Goal: Task Accomplishment & Management: Use online tool/utility

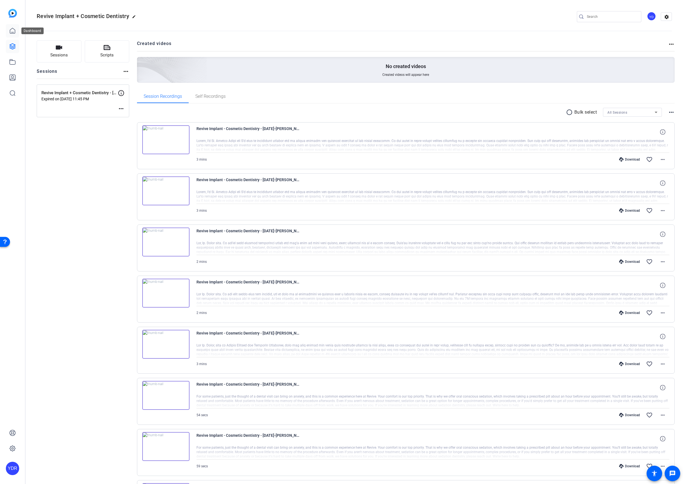
click at [12, 31] on icon at bounding box center [12, 30] width 7 height 7
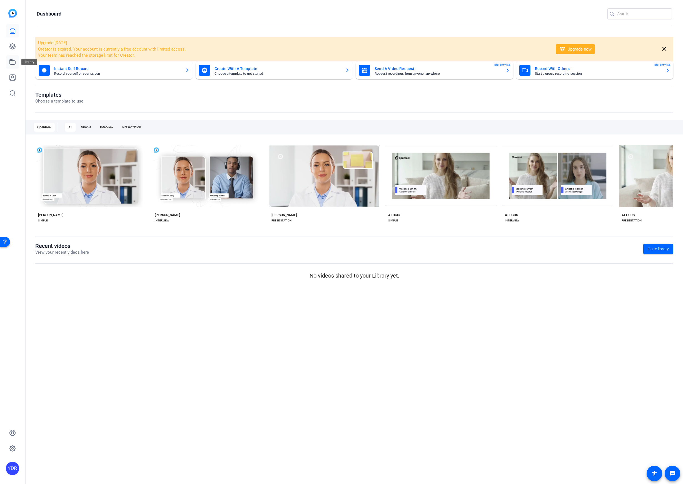
click at [14, 61] on icon at bounding box center [12, 62] width 7 height 7
click at [13, 45] on icon at bounding box center [12, 46] width 7 height 7
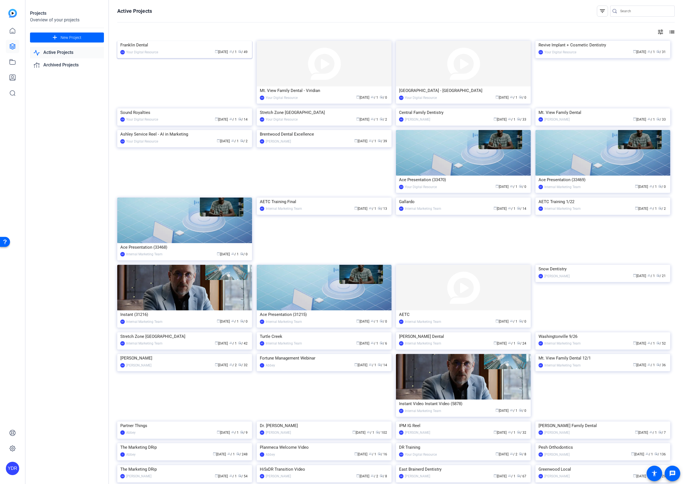
click at [199, 41] on img at bounding box center [184, 41] width 135 height 0
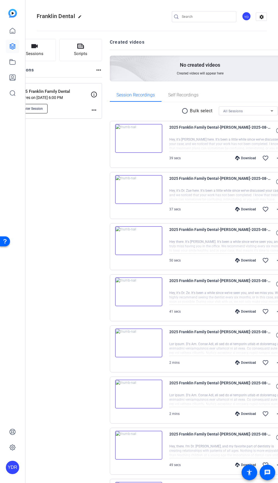
click at [43, 110] on span "Enter Session" at bounding box center [32, 108] width 20 height 4
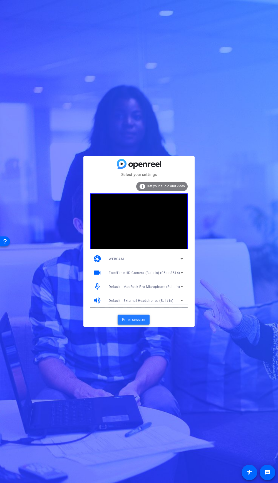
click at [134, 315] on span at bounding box center [133, 319] width 32 height 13
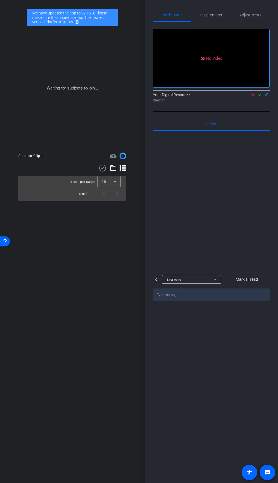
click at [260, 96] on icon at bounding box center [259, 95] width 2 height 4
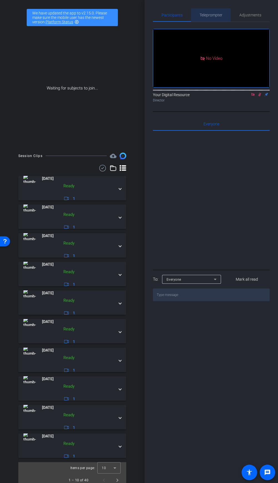
click at [214, 15] on span "Teleprompter" at bounding box center [210, 15] width 23 height 4
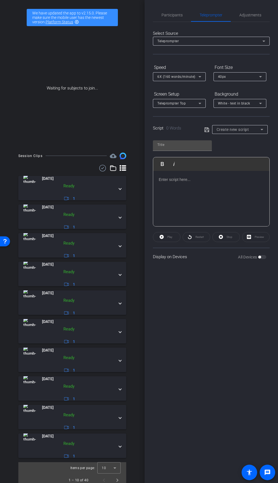
click at [242, 130] on span "Create new script" at bounding box center [232, 129] width 32 height 4
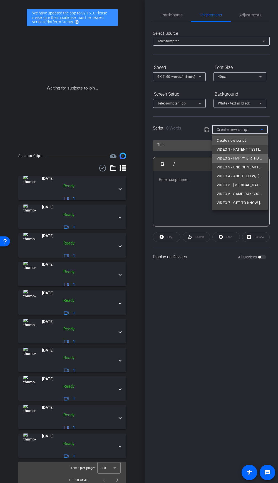
click at [241, 157] on span "VIDEO 2 - HAPPY BIRTHDAY W/ ENTIRE TEAM" at bounding box center [239, 158] width 47 height 7
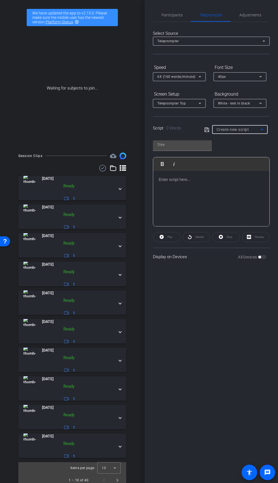
type input "VIDEO 2 - HAPPY BIRTHDAY W/ ENTIRE TEAM"
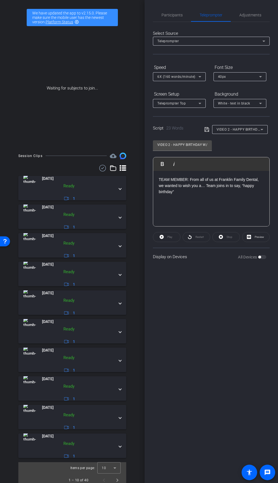
click at [201, 188] on p "TEAM MEMBER: From all of us at Franklin Family Dental, we wanted to wish you a……" at bounding box center [211, 185] width 105 height 19
drag, startPoint x: 236, startPoint y: 184, endPoint x: 211, endPoint y: 245, distance: 65.8
click at [236, 184] on p "TEAM MEMBER: From all of us at Franklin Family Dental, we wanted to wish you a……" at bounding box center [211, 185] width 105 height 19
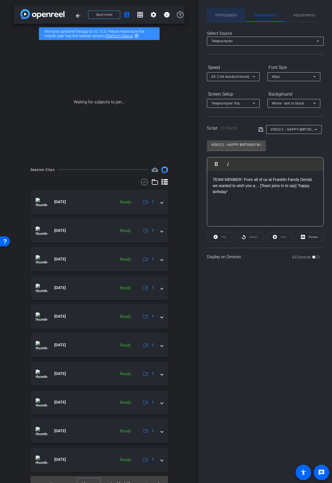
click at [224, 15] on span "Participants" at bounding box center [225, 15] width 21 height 4
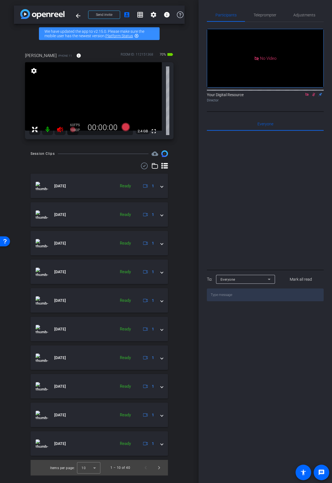
click at [277, 92] on icon at bounding box center [306, 94] width 4 height 4
click at [58, 128] on icon at bounding box center [60, 130] width 6 height 6
click at [277, 96] on icon at bounding box center [306, 95] width 3 height 4
click at [262, 16] on span "Teleprompter" at bounding box center [264, 15] width 23 height 4
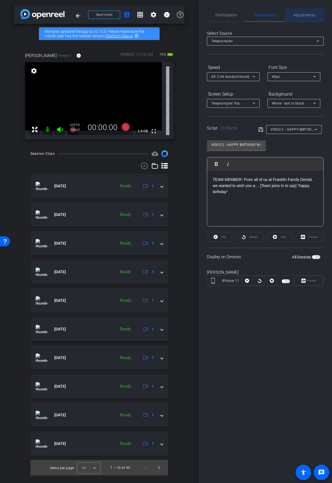
click at [277, 14] on span "Adjustments" at bounding box center [304, 15] width 22 height 4
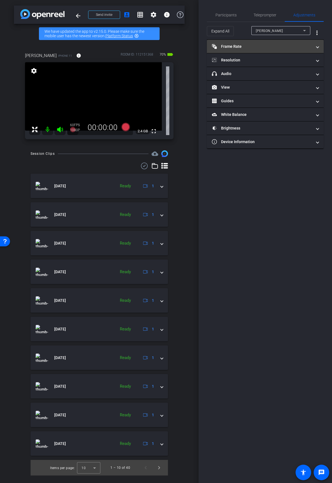
click at [277, 49] on mat-panel-title "Frame Rate Frame Rate" at bounding box center [262, 47] width 100 height 6
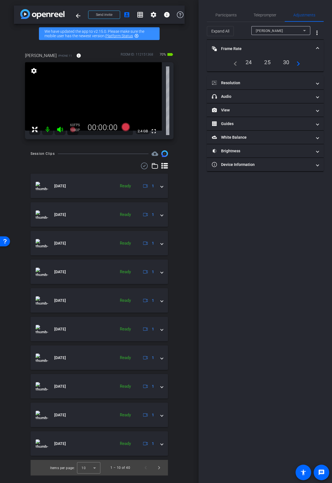
click at [277, 62] on mat-icon "navigate_next" at bounding box center [296, 62] width 7 height 7
click at [277, 64] on mat-icon "navigate_next" at bounding box center [297, 62] width 7 height 7
click at [277, 66] on mat-icon "navigate_next" at bounding box center [297, 62] width 7 height 7
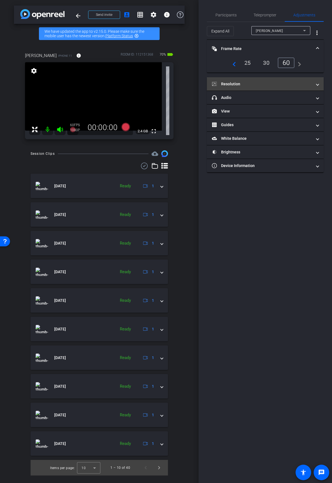
click at [259, 86] on mat-panel-title "Resolution" at bounding box center [262, 84] width 100 height 6
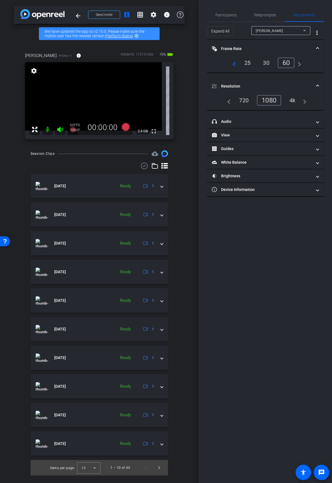
click at [277, 101] on div "4k" at bounding box center [292, 100] width 14 height 9
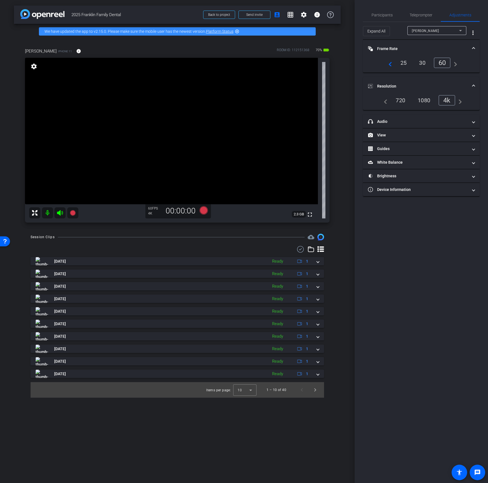
click at [277, 96] on div "1080" at bounding box center [423, 100] width 21 height 9
click at [277, 13] on span "Teleprompter" at bounding box center [420, 15] width 23 height 4
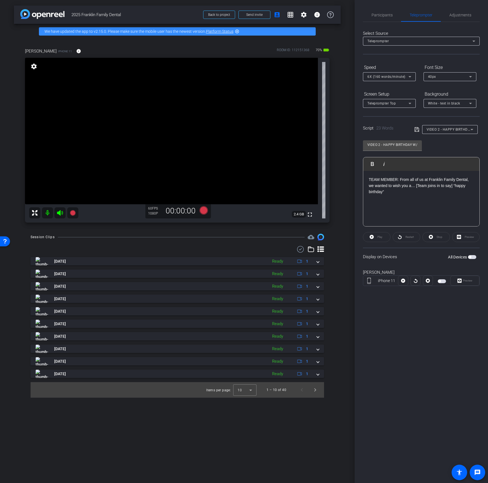
click at [277, 256] on span "button" at bounding box center [469, 257] width 3 height 3
click at [277, 237] on div "Preview" at bounding box center [465, 237] width 27 height 10
click at [277, 236] on div "Preview" at bounding box center [465, 237] width 27 height 10
click at [277, 282] on span "Preview" at bounding box center [466, 281] width 11 height 8
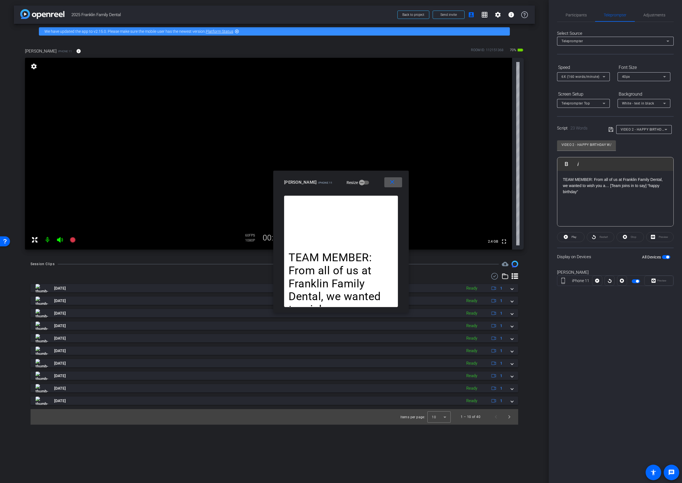
click at [277, 180] on span at bounding box center [393, 182] width 18 height 13
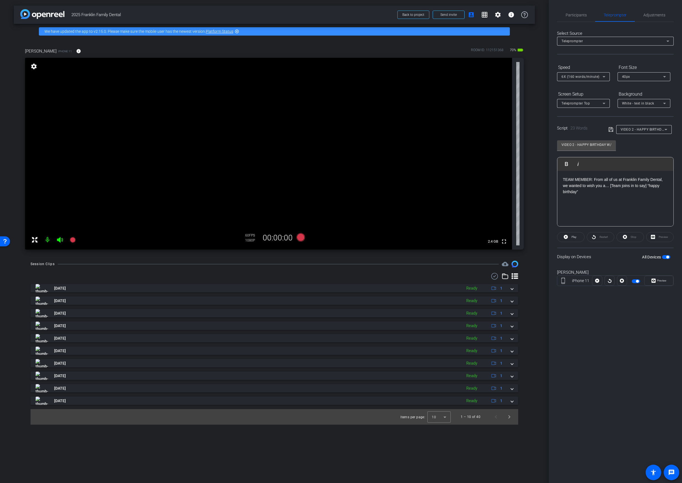
click at [277, 259] on span "button" at bounding box center [666, 257] width 8 height 4
click at [277, 14] on span "Adjustments" at bounding box center [655, 15] width 22 height 4
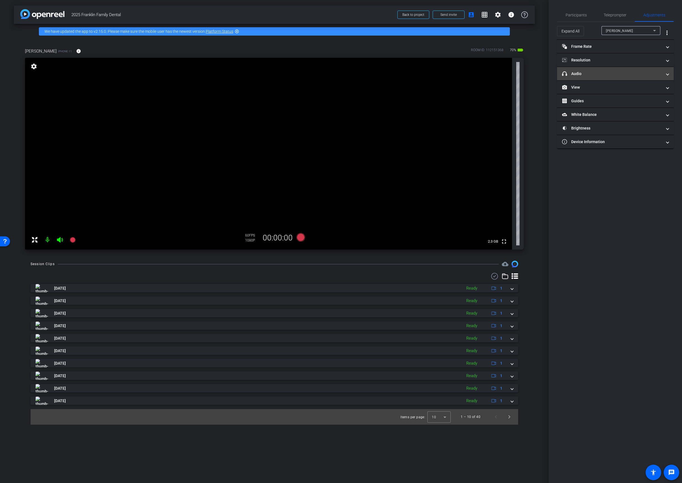
click at [277, 76] on mat-panel-title "headphone icon Audio" at bounding box center [612, 74] width 100 height 6
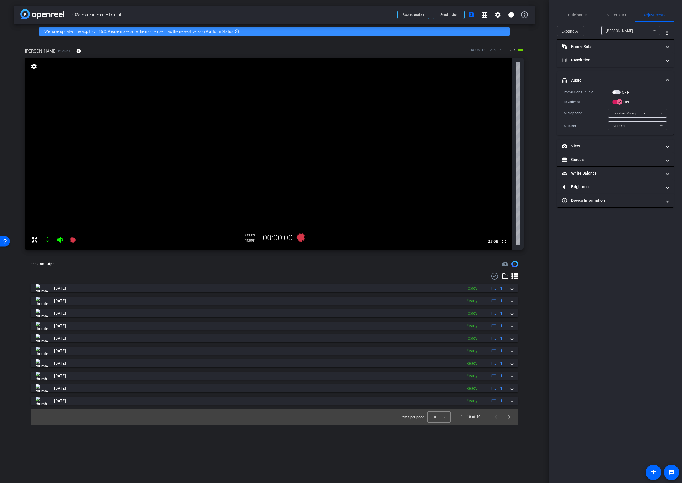
click at [277, 115] on span "Lavalier Microphone" at bounding box center [629, 113] width 33 height 4
click at [277, 239] on div at bounding box center [341, 241] width 682 height 483
click at [277, 116] on div "Lavalier Microphone" at bounding box center [636, 113] width 47 height 7
click at [277, 116] on div at bounding box center [341, 241] width 682 height 483
click at [277, 101] on icon "button" at bounding box center [619, 101] width 5 height 5
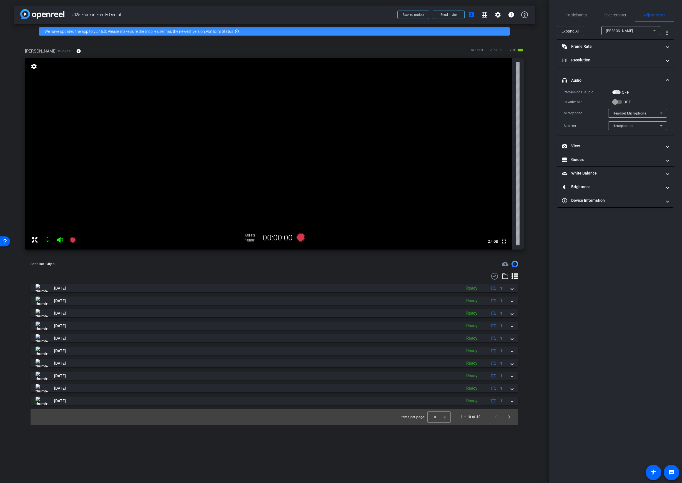
click at [277, 113] on span "Headset Microphone" at bounding box center [630, 113] width 34 height 4
click at [277, 126] on span "iPhone Microphone" at bounding box center [629, 124] width 32 height 7
click at [277, 127] on span "Headphones" at bounding box center [623, 126] width 21 height 4
click at [277, 125] on div at bounding box center [341, 241] width 682 height 483
click at [277, 114] on span "iPhone Microphone" at bounding box center [629, 113] width 32 height 4
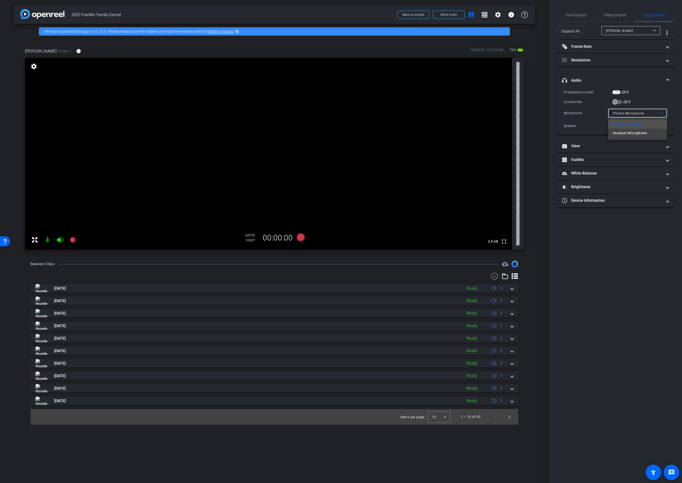
click at [277, 134] on span "Headset Microphone" at bounding box center [630, 133] width 35 height 7
click at [277, 101] on icon "button" at bounding box center [615, 101] width 5 height 5
click at [277, 17] on span "Teleprompter" at bounding box center [615, 14] width 23 height 13
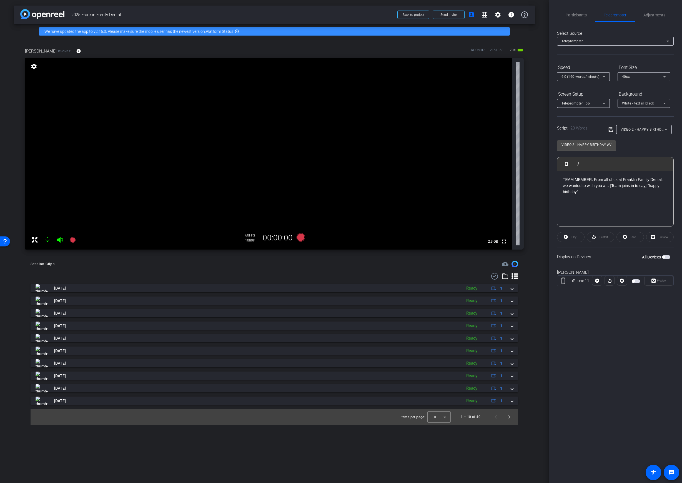
click at [277, 197] on div "TEAM MEMBER: From all of us at Franklin Family Dental, we wanted to wish you a……" at bounding box center [615, 199] width 116 height 56
click at [277, 257] on span "button" at bounding box center [663, 257] width 3 height 3
click at [277, 282] on span "Preview" at bounding box center [661, 281] width 11 height 8
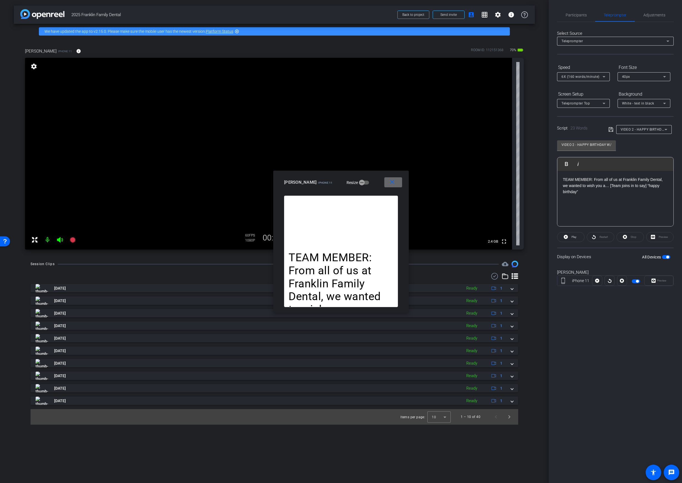
click at [277, 183] on mat-icon "close" at bounding box center [392, 182] width 7 height 7
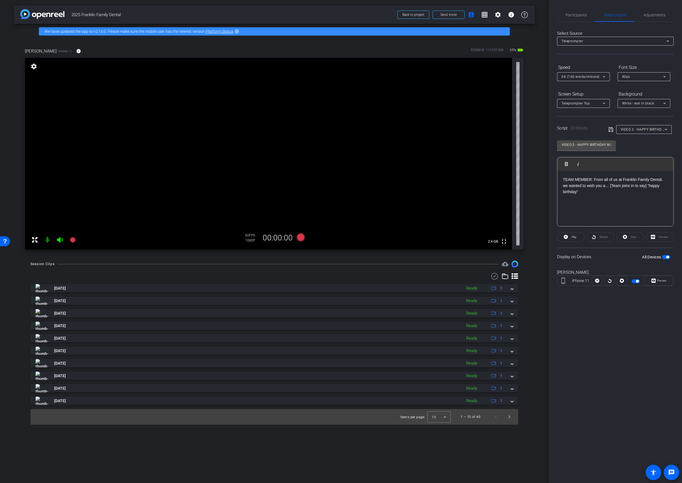
click at [277, 196] on div "TEAM MEMBER: From all of us at Franklin Family Dental, we wanted to wish you a……" at bounding box center [615, 199] width 116 height 56
click at [277, 279] on span "Preview" at bounding box center [661, 280] width 9 height 3
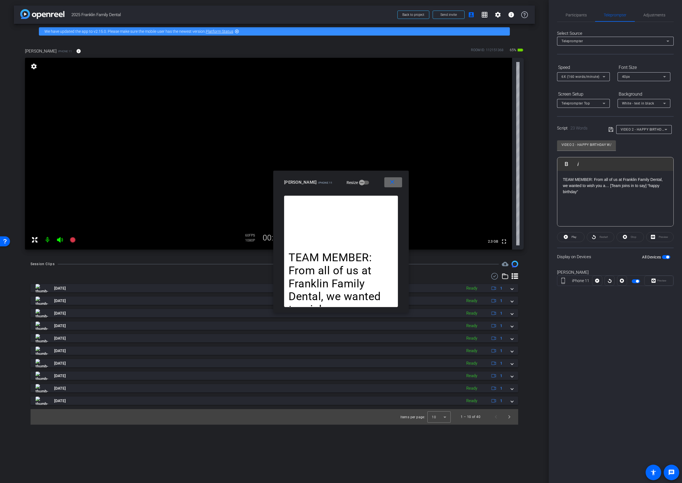
click at [277, 183] on mat-icon "close" at bounding box center [392, 182] width 7 height 7
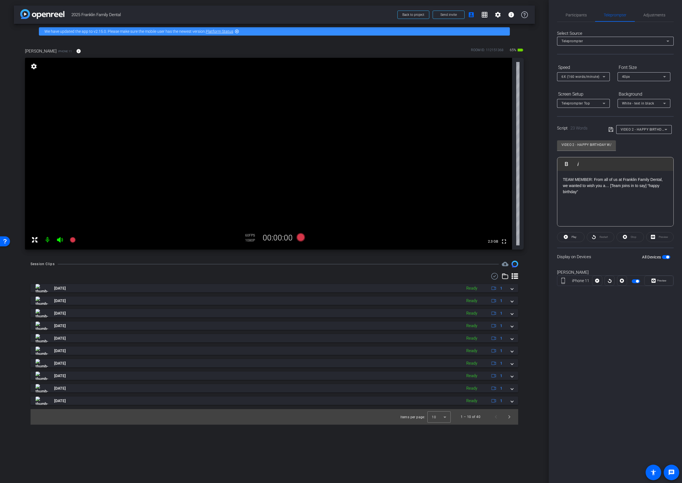
click at [277, 233] on div "Preview" at bounding box center [659, 237] width 27 height 10
click at [277, 240] on div "Preview" at bounding box center [659, 237] width 27 height 10
click at [277, 237] on div "Preview" at bounding box center [659, 237] width 27 height 10
drag, startPoint x: 657, startPoint y: 238, endPoint x: 660, endPoint y: 237, distance: 3.0
click at [277, 238] on div "Preview" at bounding box center [659, 237] width 27 height 10
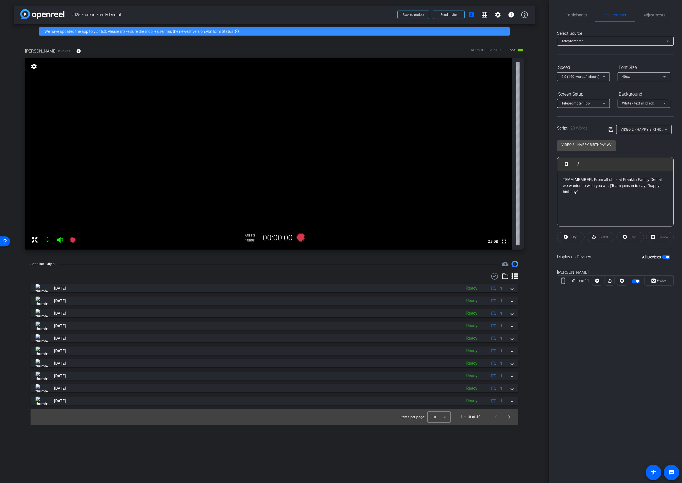
click at [277, 313] on div "Participants Teleprompter Adjustments settings Your Digital Resource flip Direc…" at bounding box center [615, 241] width 133 height 483
click at [277, 257] on span "button" at bounding box center [667, 257] width 3 height 3
click at [277, 236] on div "Preview" at bounding box center [659, 237] width 27 height 10
click at [277, 256] on span "button" at bounding box center [663, 257] width 3 height 3
click at [277, 237] on div "Preview" at bounding box center [659, 237] width 27 height 10
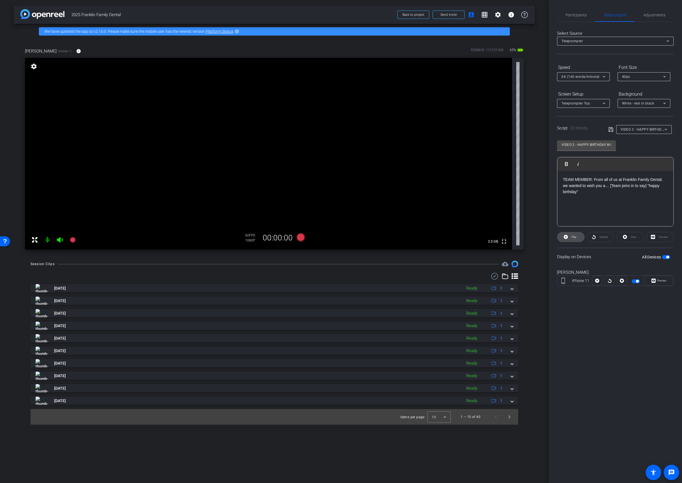
click at [277, 238] on span "Play" at bounding box center [573, 237] width 6 height 8
click at [277, 279] on icon at bounding box center [597, 281] width 4 height 4
click at [277, 237] on icon at bounding box center [301, 237] width 8 height 8
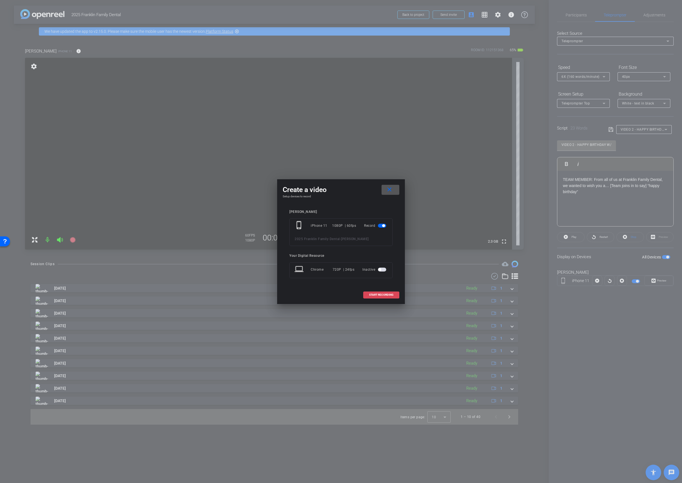
click at [277, 295] on span "START RECORDING" at bounding box center [381, 294] width 24 height 3
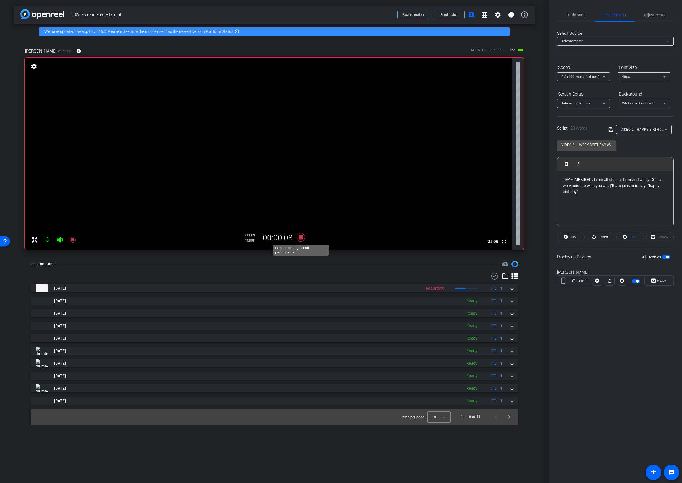
click at [277, 239] on icon at bounding box center [300, 237] width 13 height 10
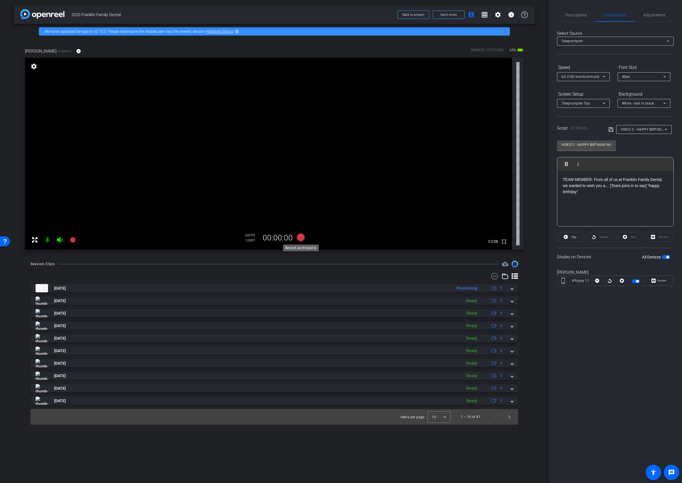
click at [277, 238] on icon at bounding box center [301, 237] width 8 height 8
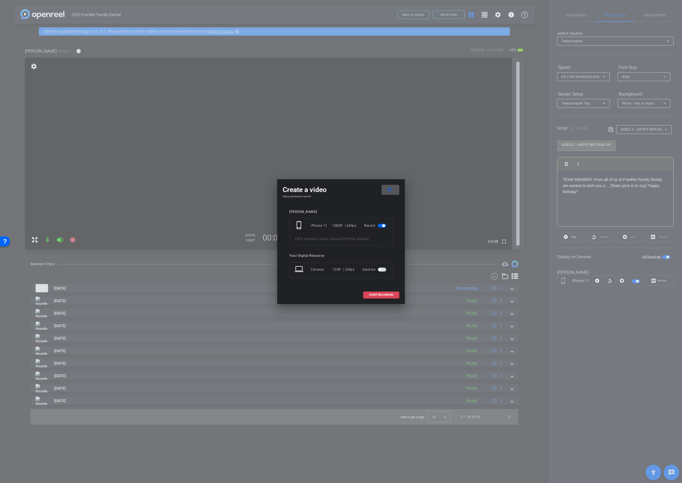
click at [277, 293] on span "START RECORDING" at bounding box center [381, 294] width 24 height 3
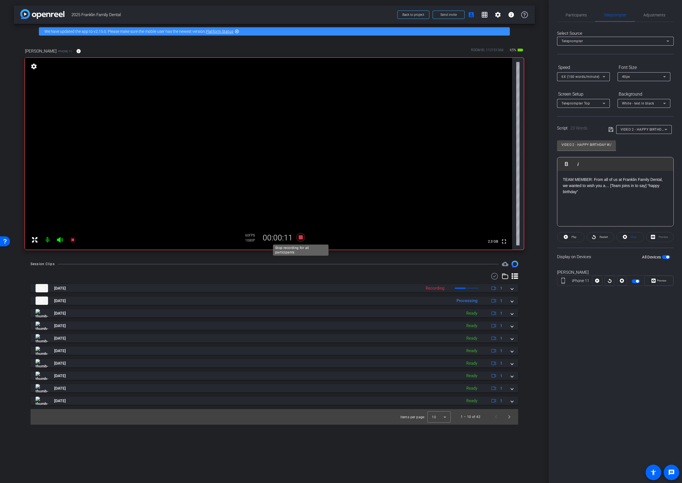
click at [277, 239] on icon at bounding box center [301, 237] width 8 height 8
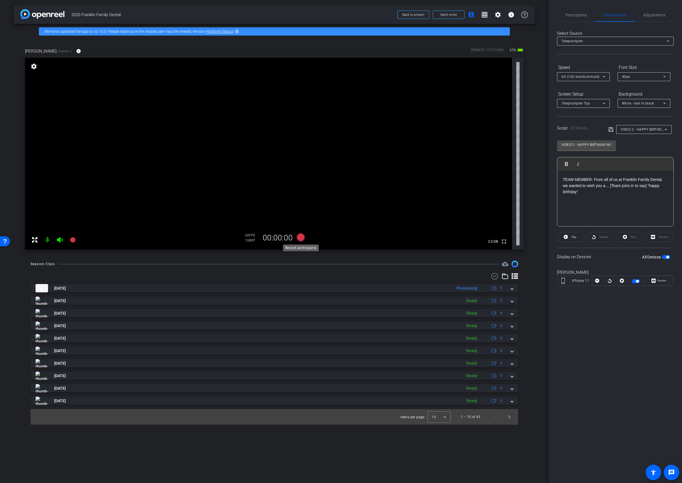
click at [277, 238] on icon at bounding box center [301, 237] width 8 height 8
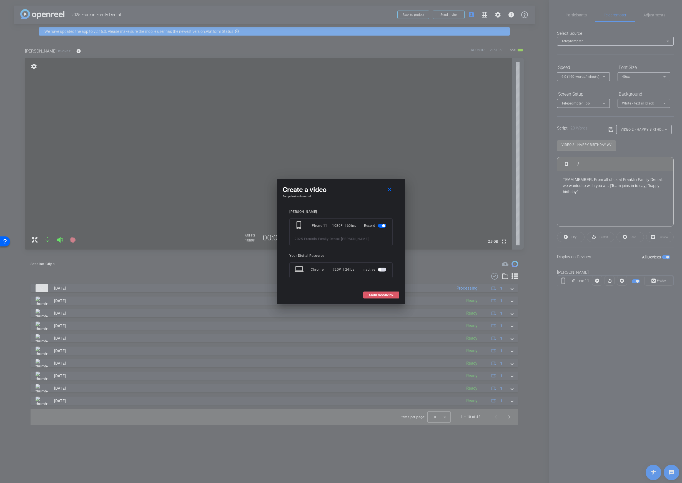
click at [277, 293] on span "START RECORDING" at bounding box center [381, 294] width 24 height 3
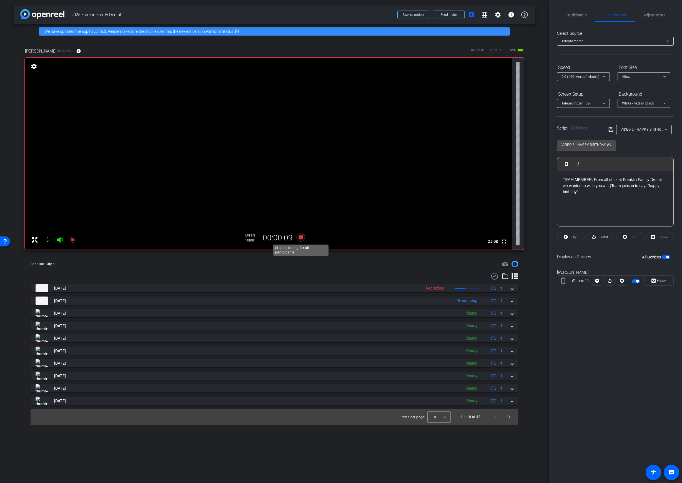
click at [277, 237] on icon at bounding box center [301, 237] width 8 height 8
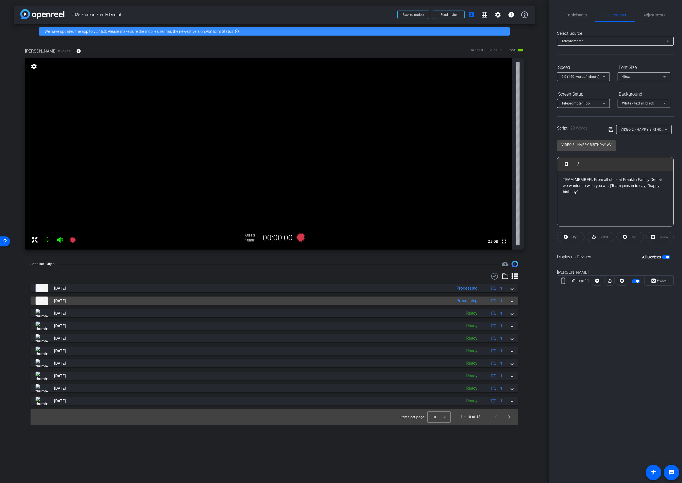
click at [277, 302] on div "Aug 18, 2025 Processing 1" at bounding box center [274, 300] width 476 height 8
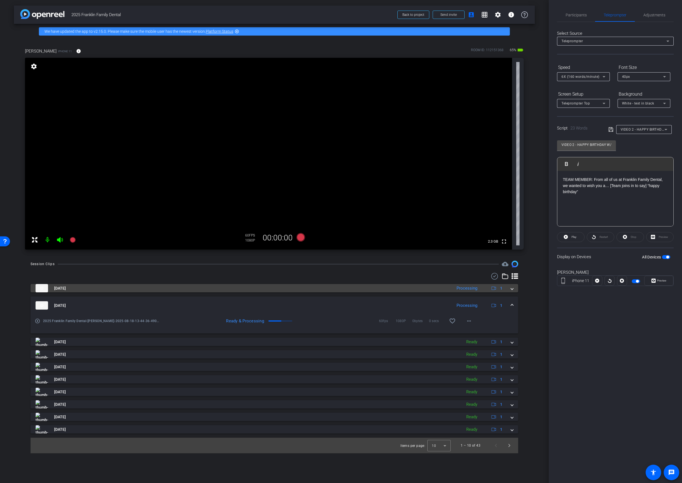
click at [277, 287] on mat-expansion-panel-header "Aug 18, 2025 Processing 1" at bounding box center [275, 288] width 488 height 8
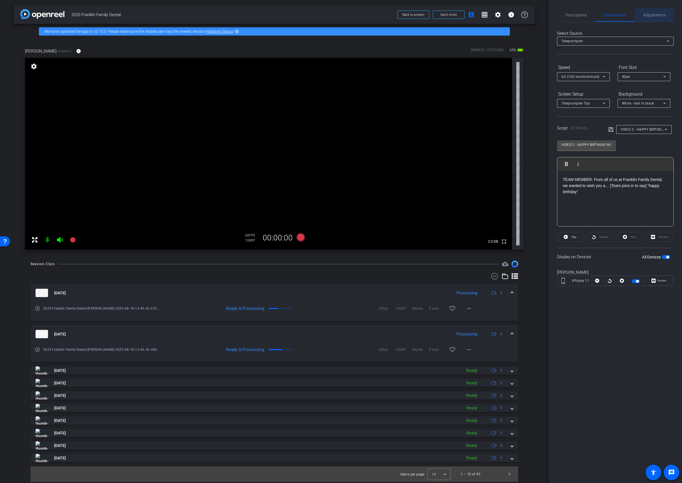
click at [277, 17] on span "Adjustments" at bounding box center [655, 14] width 22 height 13
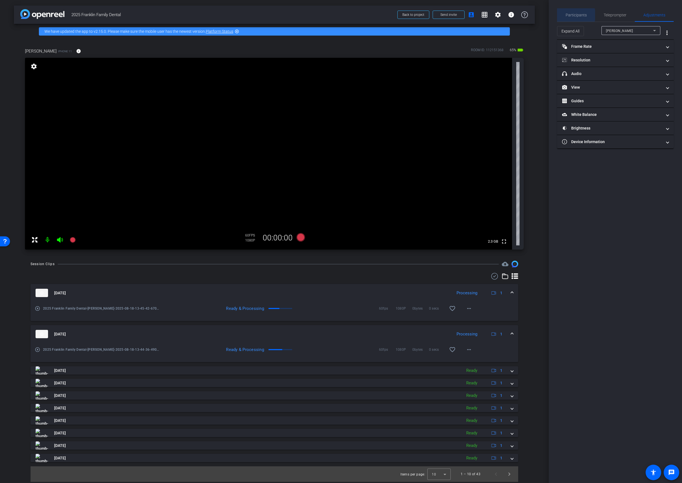
click at [277, 15] on span "Participants" at bounding box center [576, 15] width 21 height 4
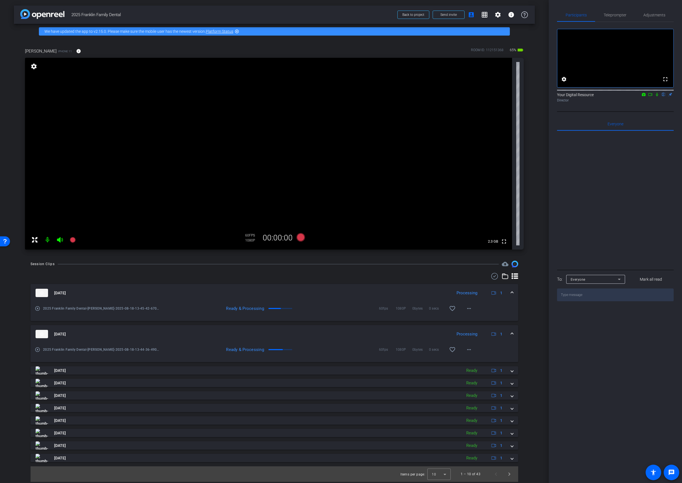
click at [277, 96] on icon at bounding box center [650, 94] width 4 height 4
click at [277, 96] on icon at bounding box center [664, 95] width 2 height 4
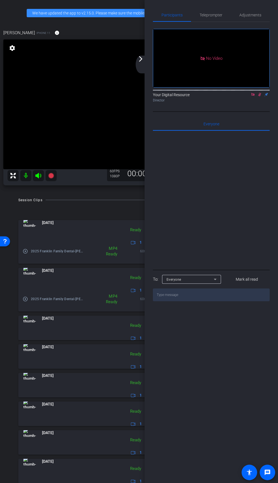
click at [36, 176] on icon at bounding box center [38, 176] width 6 height 6
click at [25, 176] on mat-icon at bounding box center [25, 175] width 11 height 11
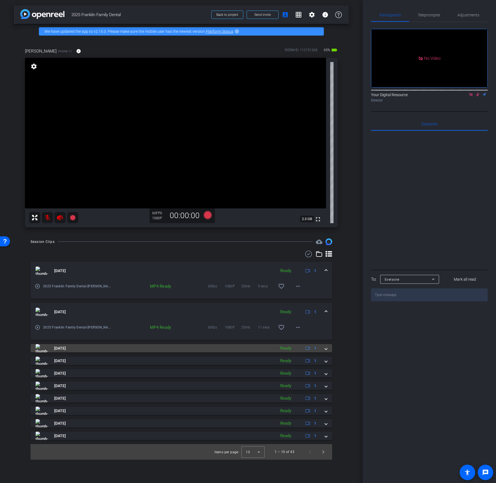
click at [251, 347] on mat-panel-title "Aug 18, 2025" at bounding box center [154, 348] width 237 height 8
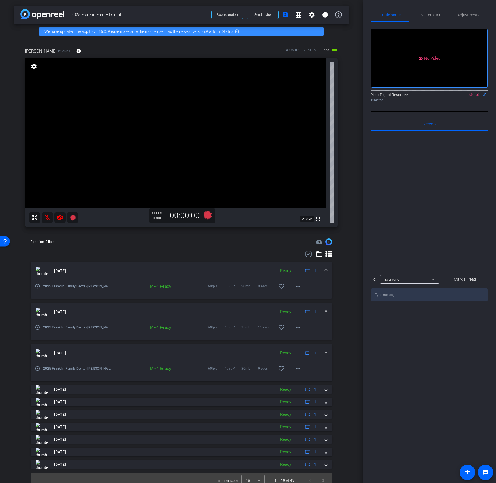
click at [277, 96] on icon at bounding box center [478, 94] width 4 height 4
click at [57, 219] on icon at bounding box center [60, 217] width 7 height 7
click at [46, 218] on mat-icon at bounding box center [47, 217] width 11 height 11
click at [277, 96] on icon at bounding box center [471, 94] width 4 height 4
click at [221, 15] on span "Back to project" at bounding box center [227, 15] width 22 height 4
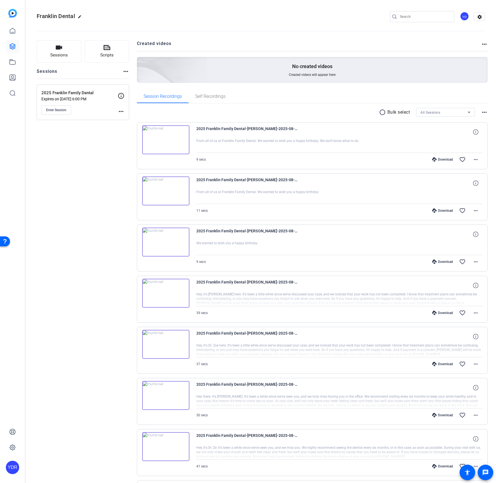
click at [438, 266] on div "Download favorite_border more_horiz" at bounding box center [382, 261] width 200 height 13
click at [439, 261] on div "Download" at bounding box center [442, 261] width 26 height 4
click at [443, 211] on div "Download" at bounding box center [442, 210] width 26 height 4
click at [441, 159] on div "Download" at bounding box center [442, 159] width 26 height 4
